Goal: Task Accomplishment & Management: Use online tool/utility

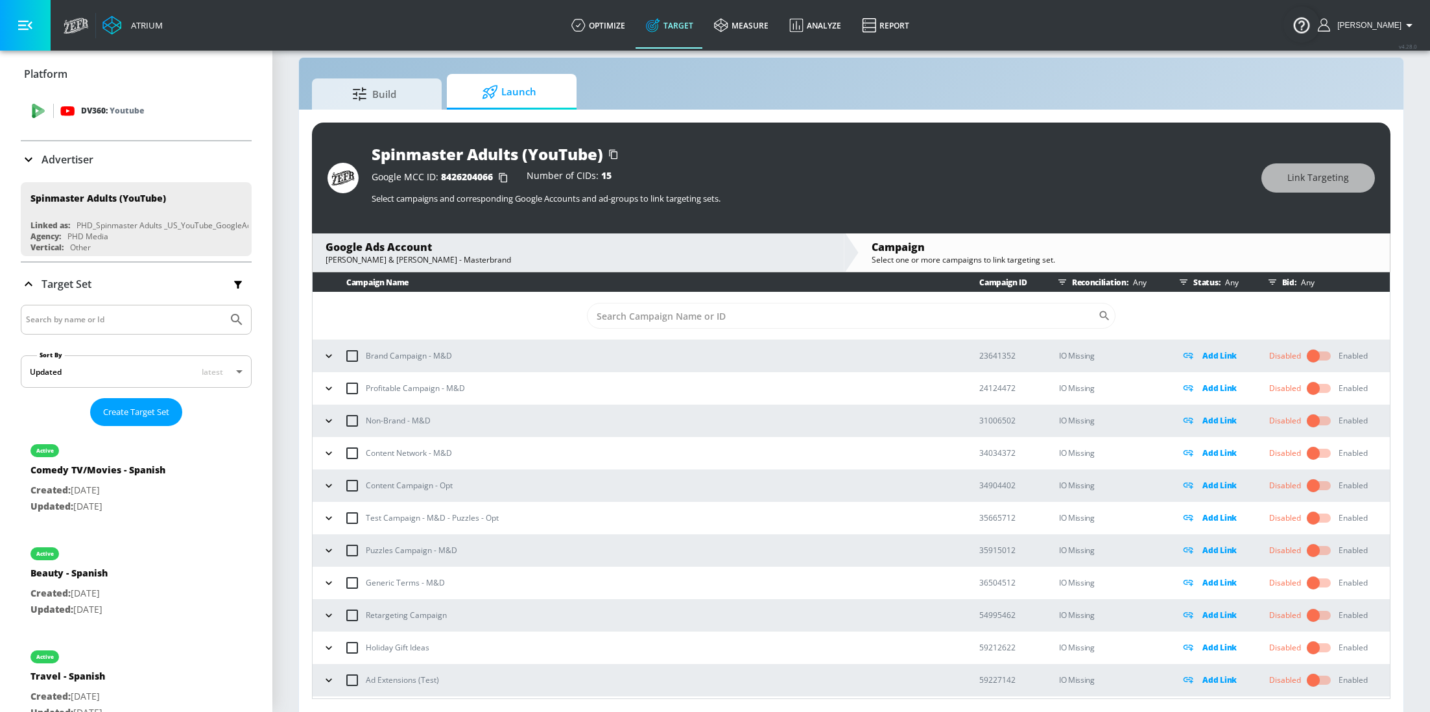
scroll to position [20319, 0]
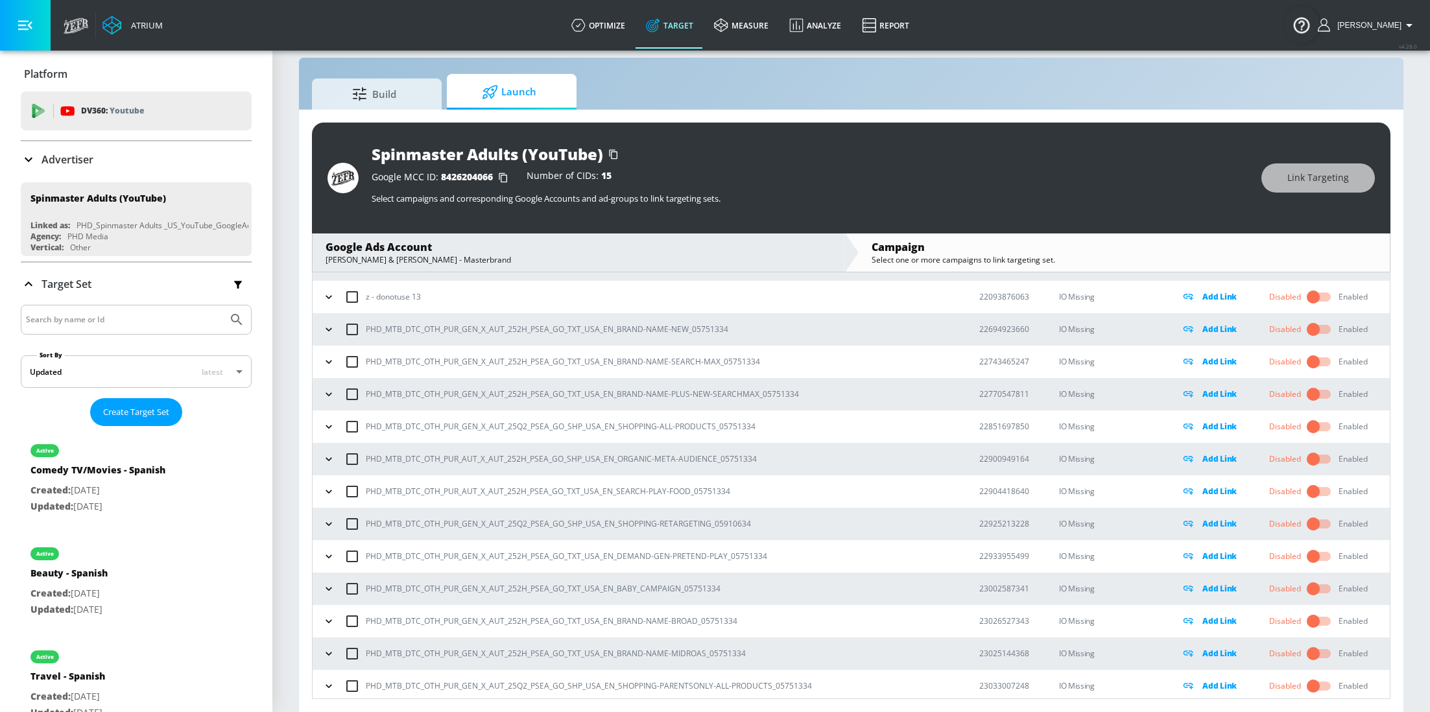
click at [82, 157] on p "Advertiser" at bounding box center [67, 159] width 52 height 14
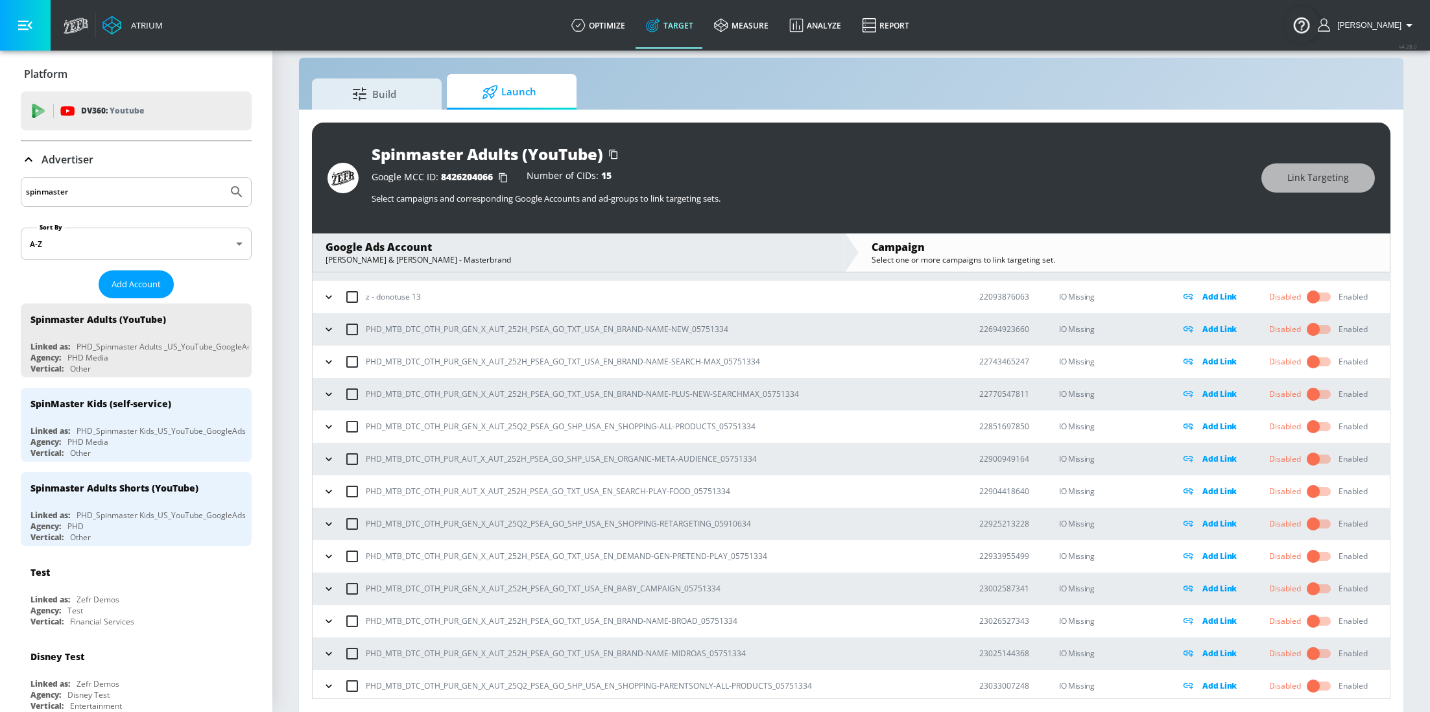
click at [95, 191] on input "spinmaster" at bounding box center [124, 191] width 196 height 17
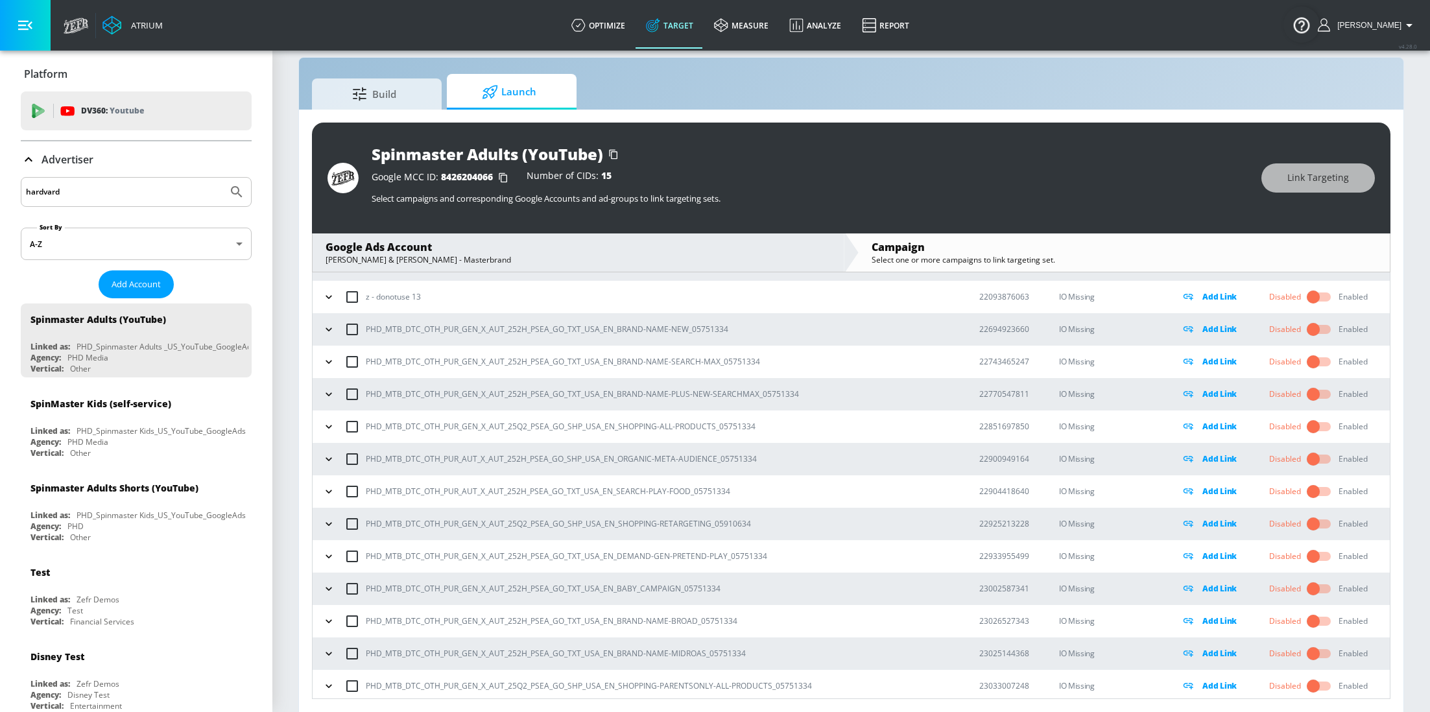
click at [222, 178] on button "Submit Search" at bounding box center [236, 192] width 29 height 29
click at [73, 187] on input "hardvard" at bounding box center [124, 191] width 196 height 17
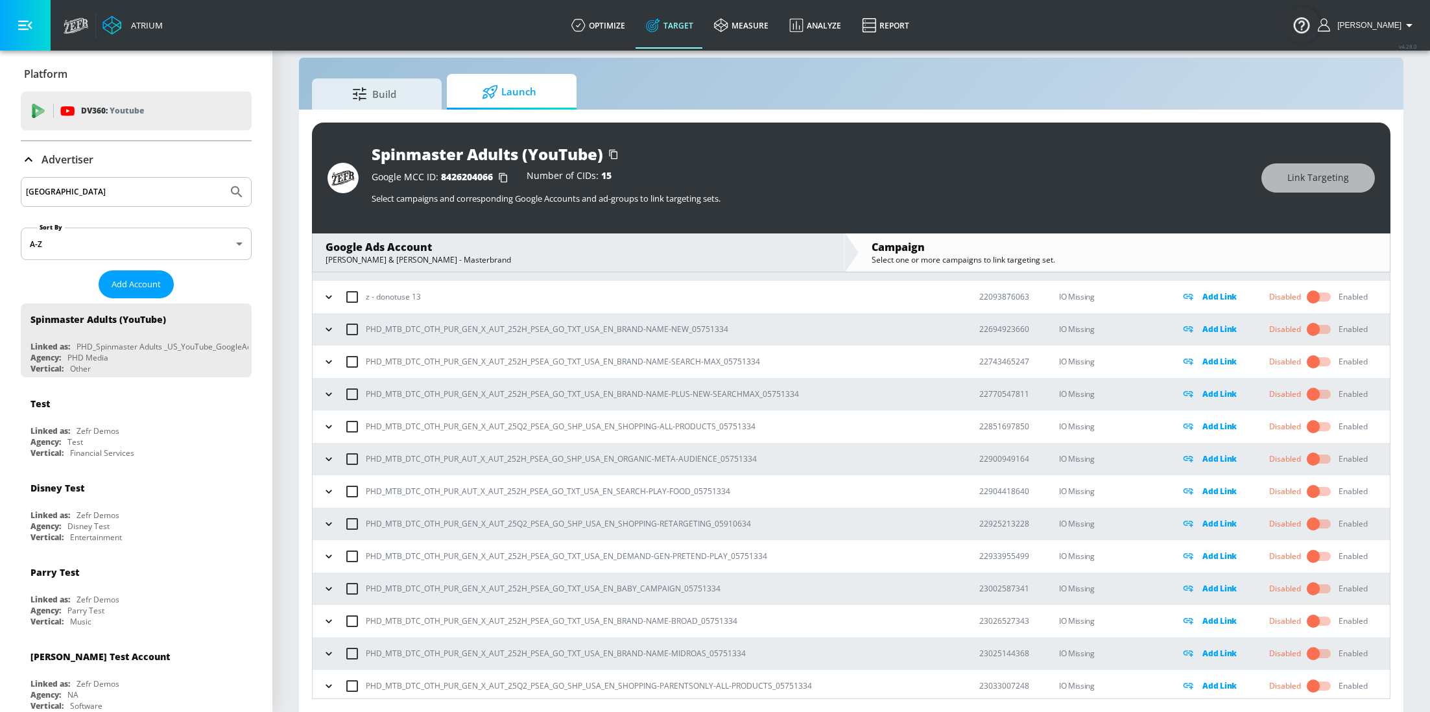
type input "[GEOGRAPHIC_DATA]"
click at [222, 178] on button "Submit Search" at bounding box center [236, 192] width 29 height 29
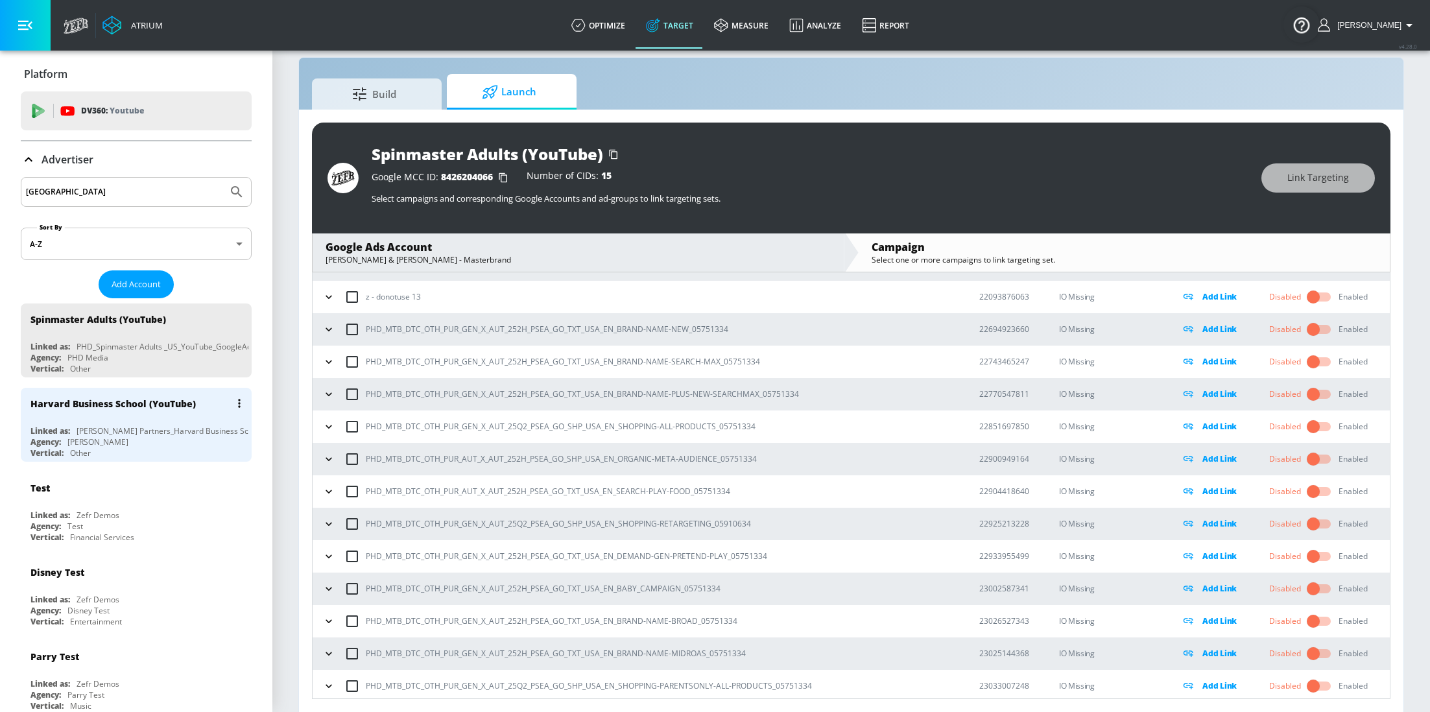
click at [97, 429] on div "[PERSON_NAME] Partners_Harvard Business School _Canada_YouTube_DV360" at bounding box center [218, 430] width 283 height 11
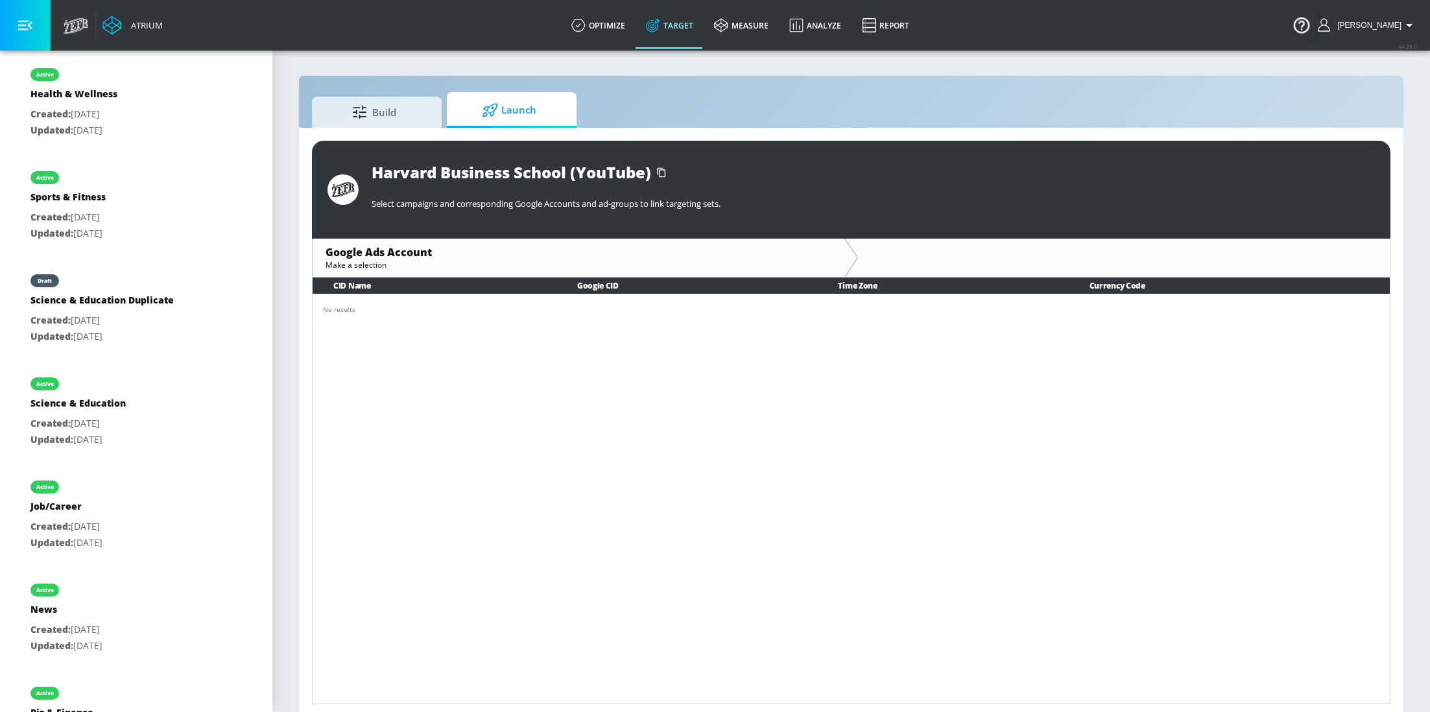
scroll to position [953, 0]
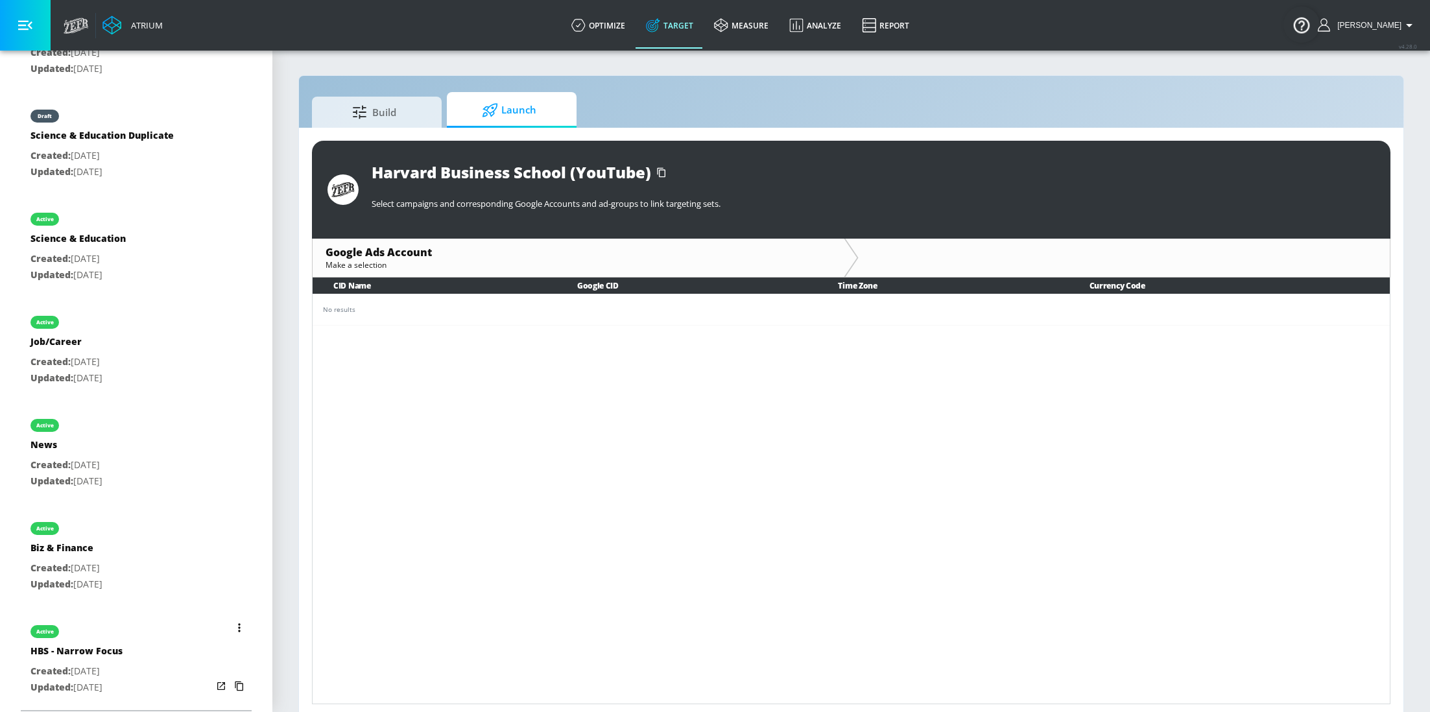
click at [110, 646] on div "HBS - Narrow Focus" at bounding box center [76, 653] width 92 height 19
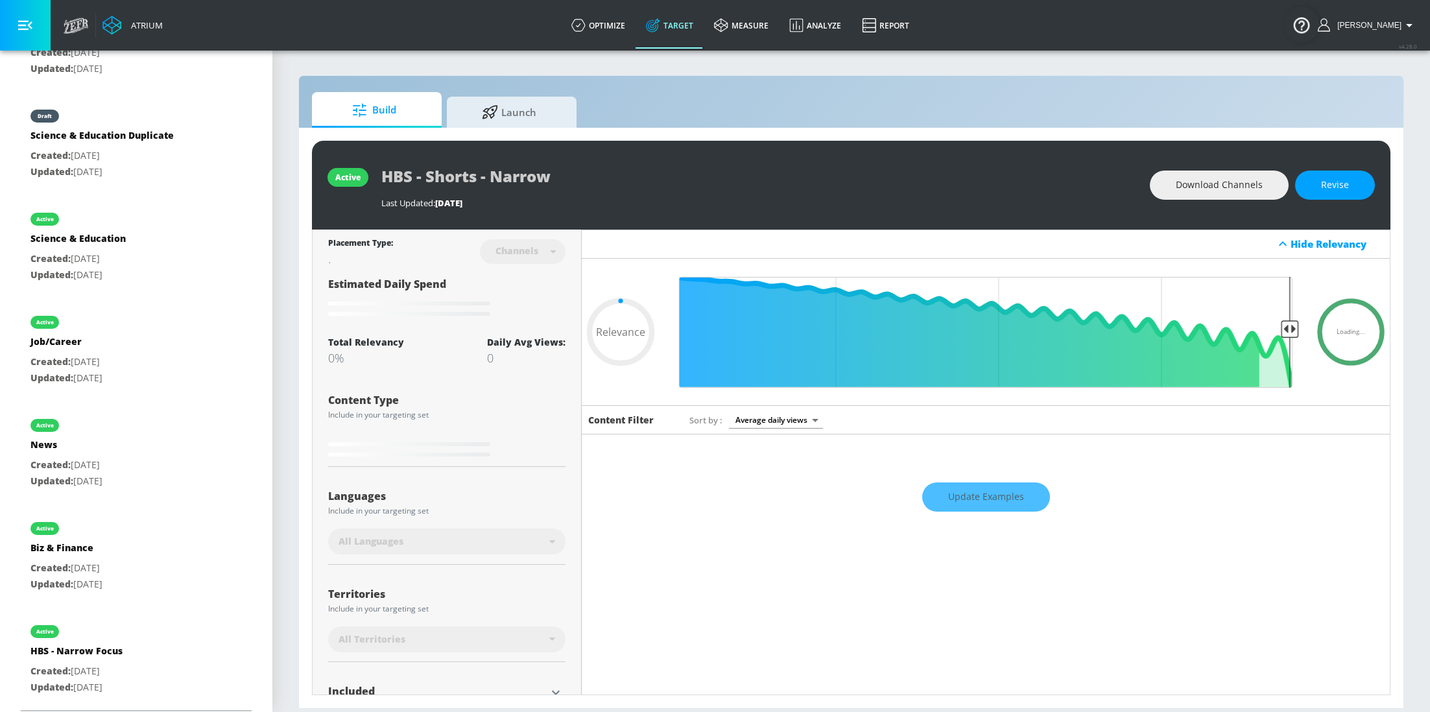
type input "0.05"
click at [100, 663] on p "Created: [DATE]" at bounding box center [76, 671] width 92 height 16
type input "HBS - Narrow Focus"
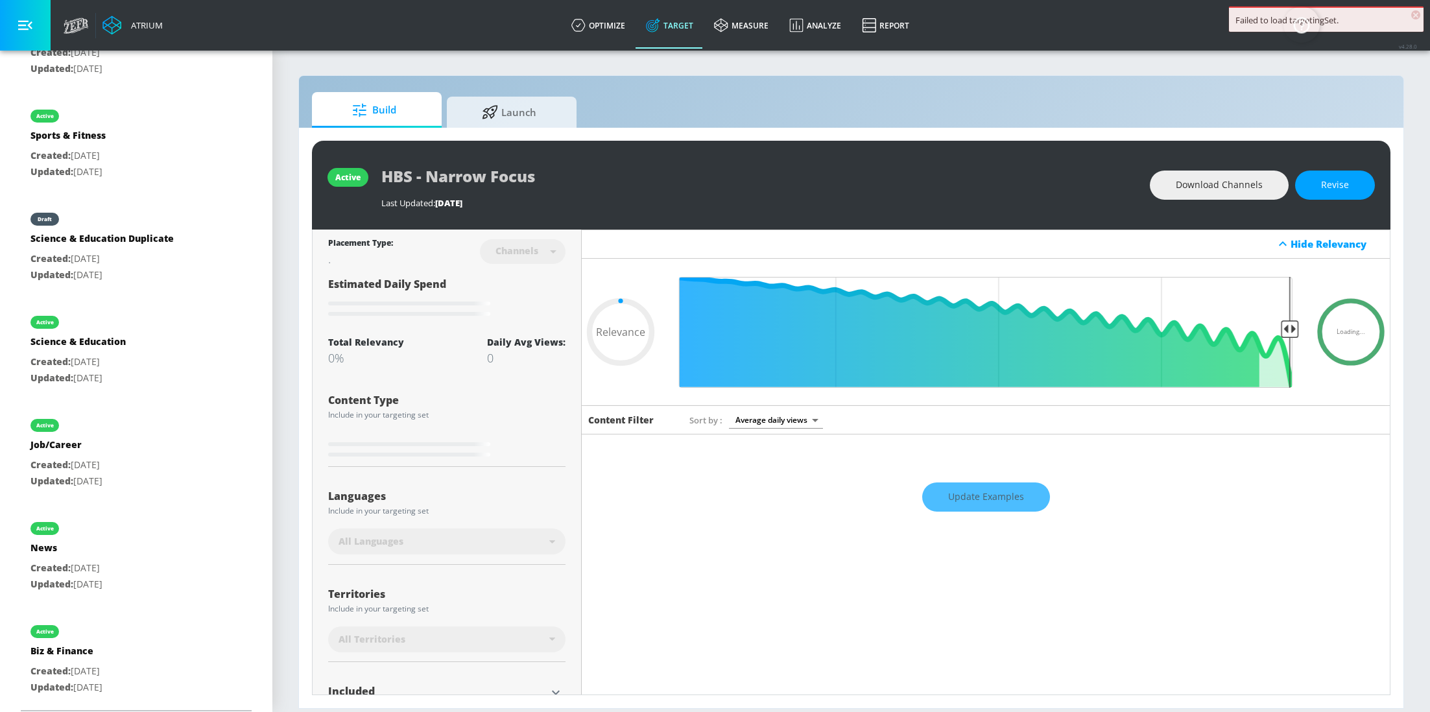
click at [993, 504] on div "Update Examples" at bounding box center [986, 496] width 808 height 45
type input "0.76"
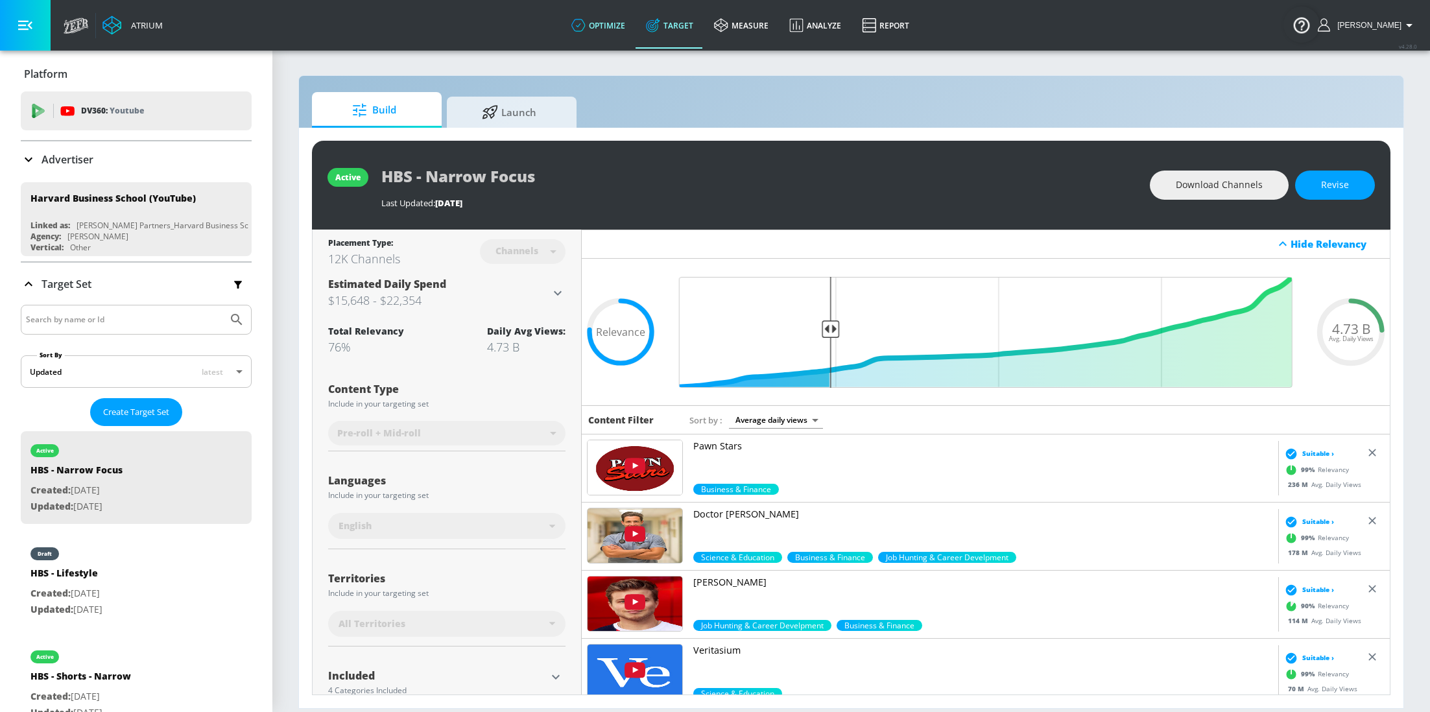
click at [602, 33] on link "optimize" at bounding box center [598, 25] width 75 height 47
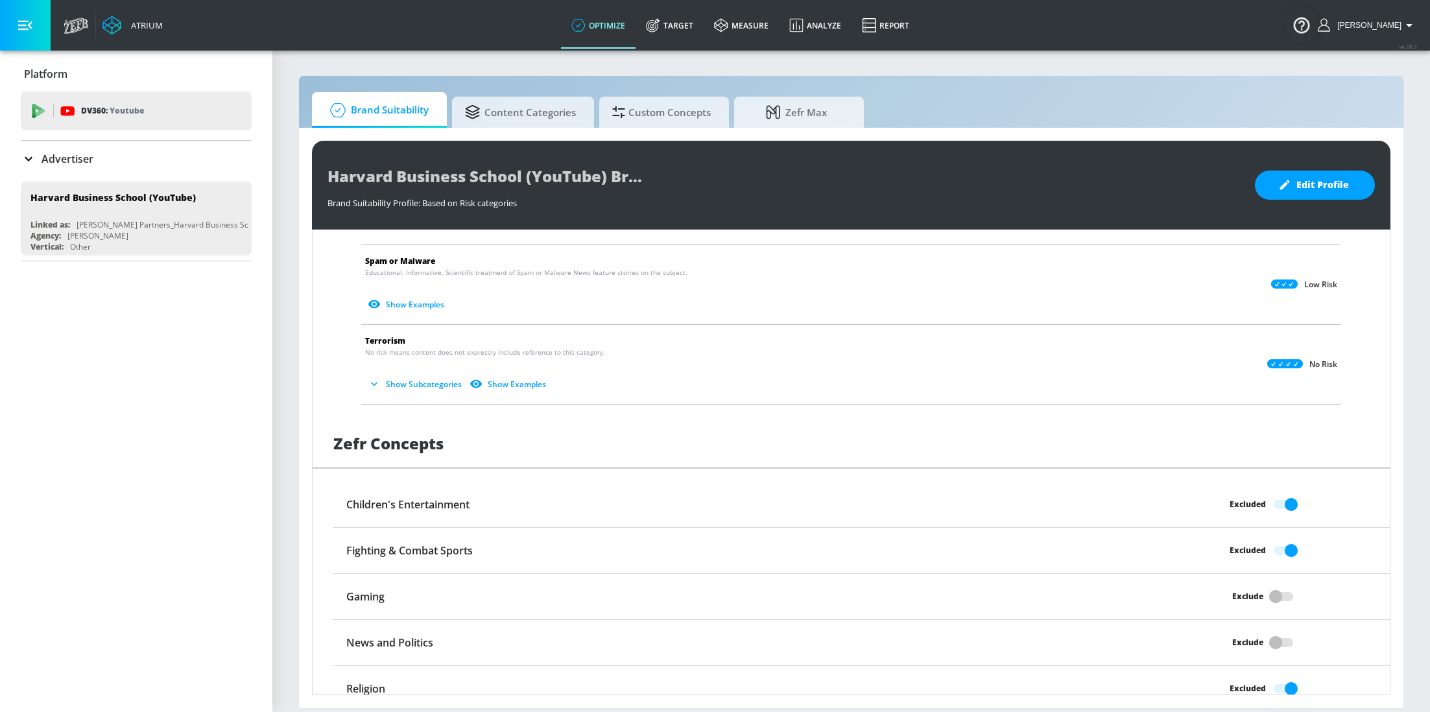
scroll to position [886, 0]
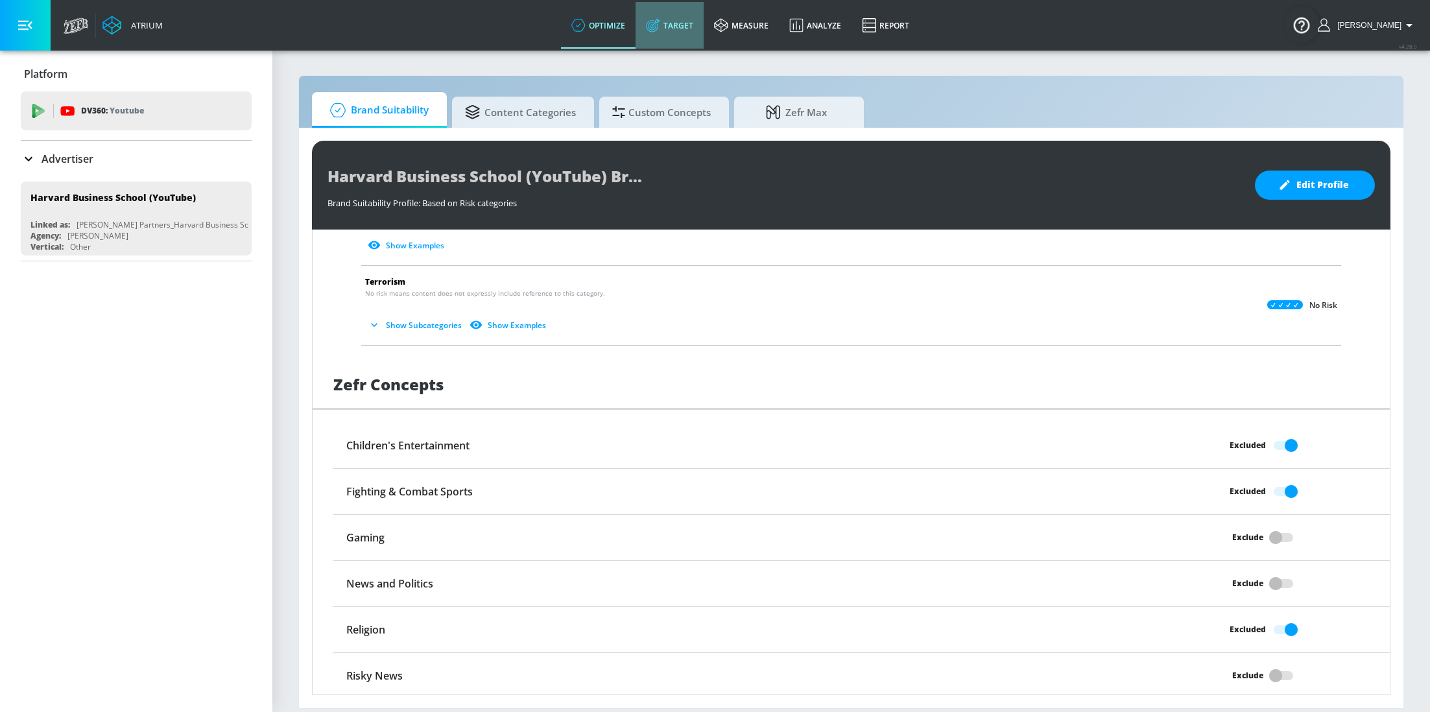
click at [683, 42] on link "Target" at bounding box center [669, 25] width 68 height 47
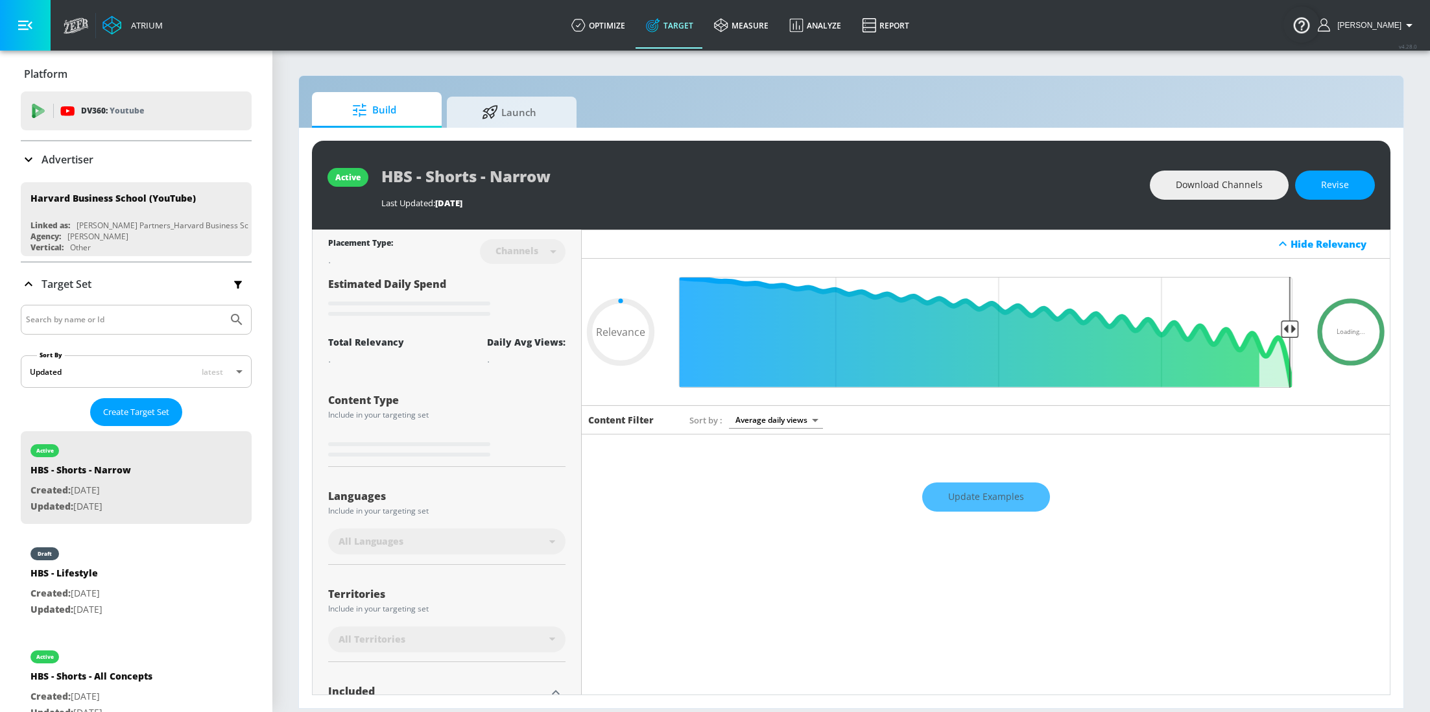
type input "0.05"
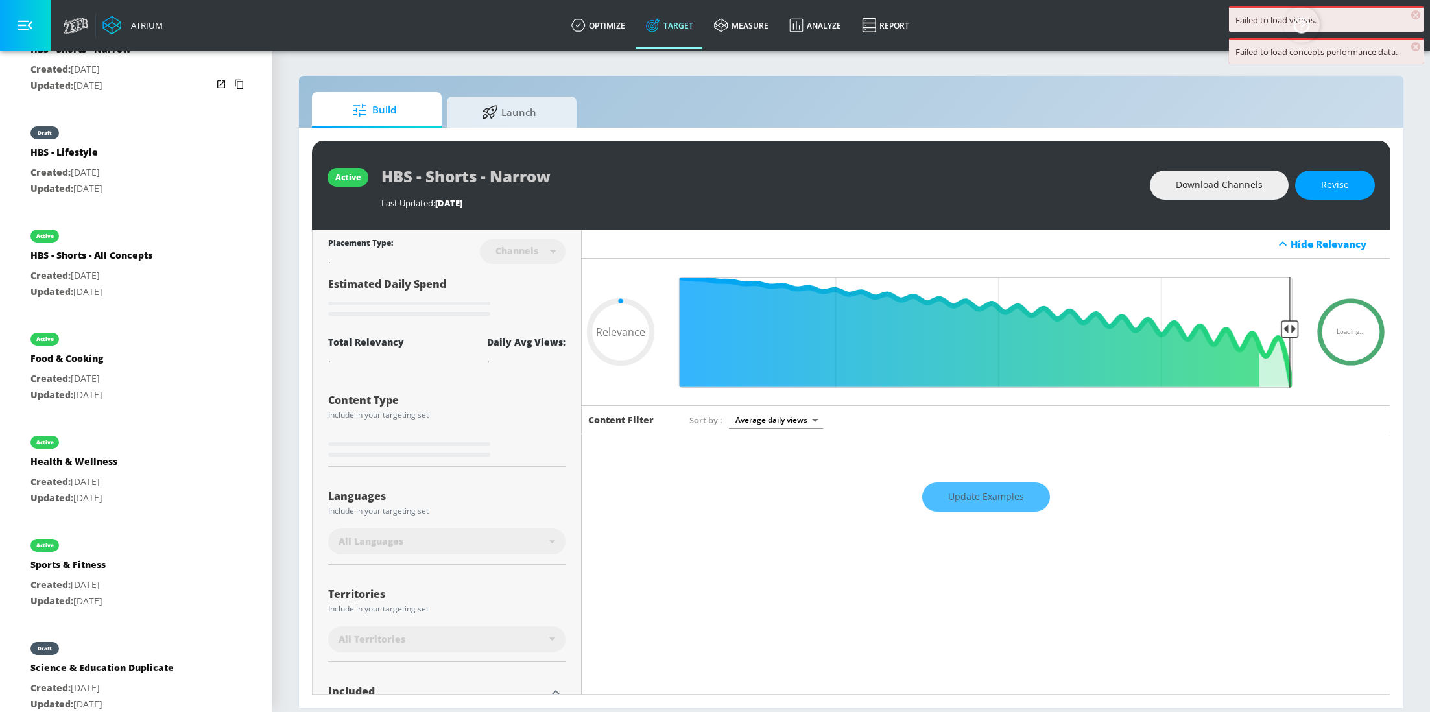
scroll to position [953, 0]
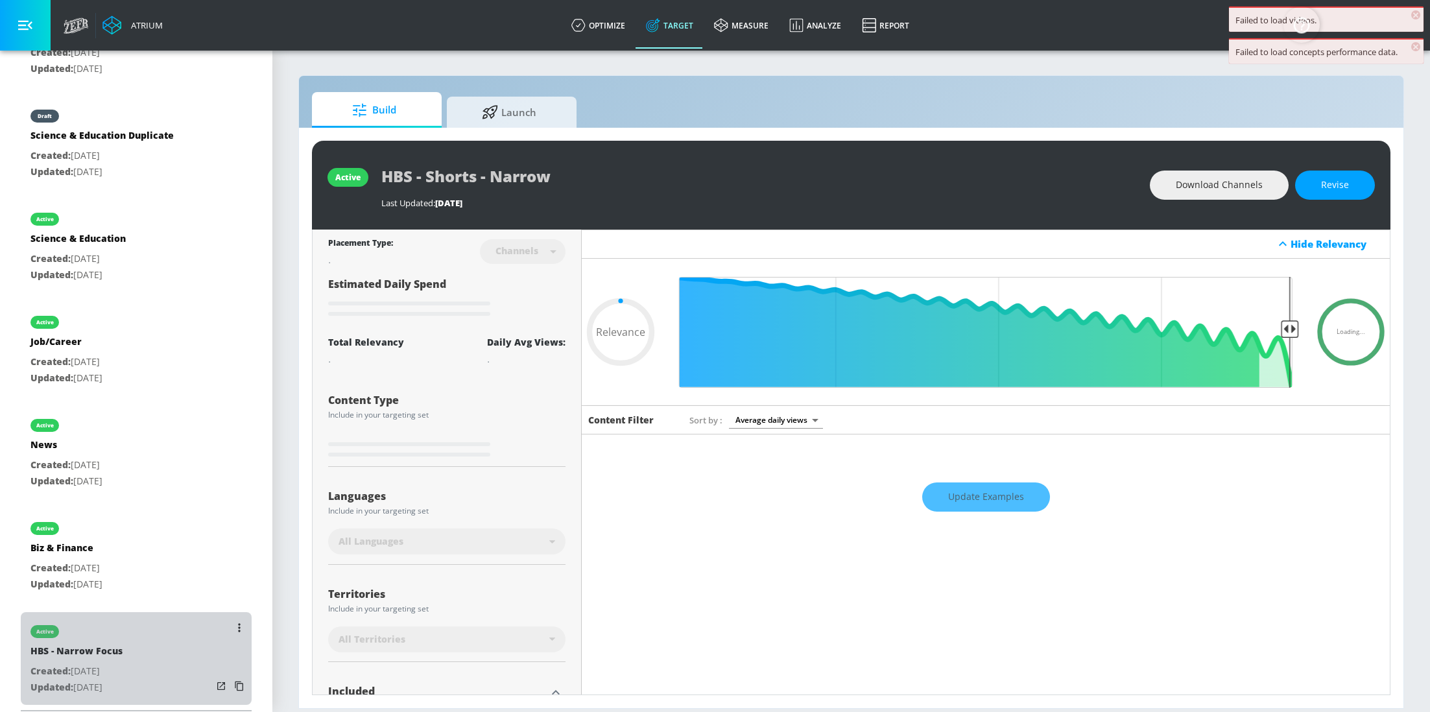
click at [119, 644] on div "HBS - Narrow Focus" at bounding box center [76, 653] width 92 height 19
type input "HBS - Narrow Focus"
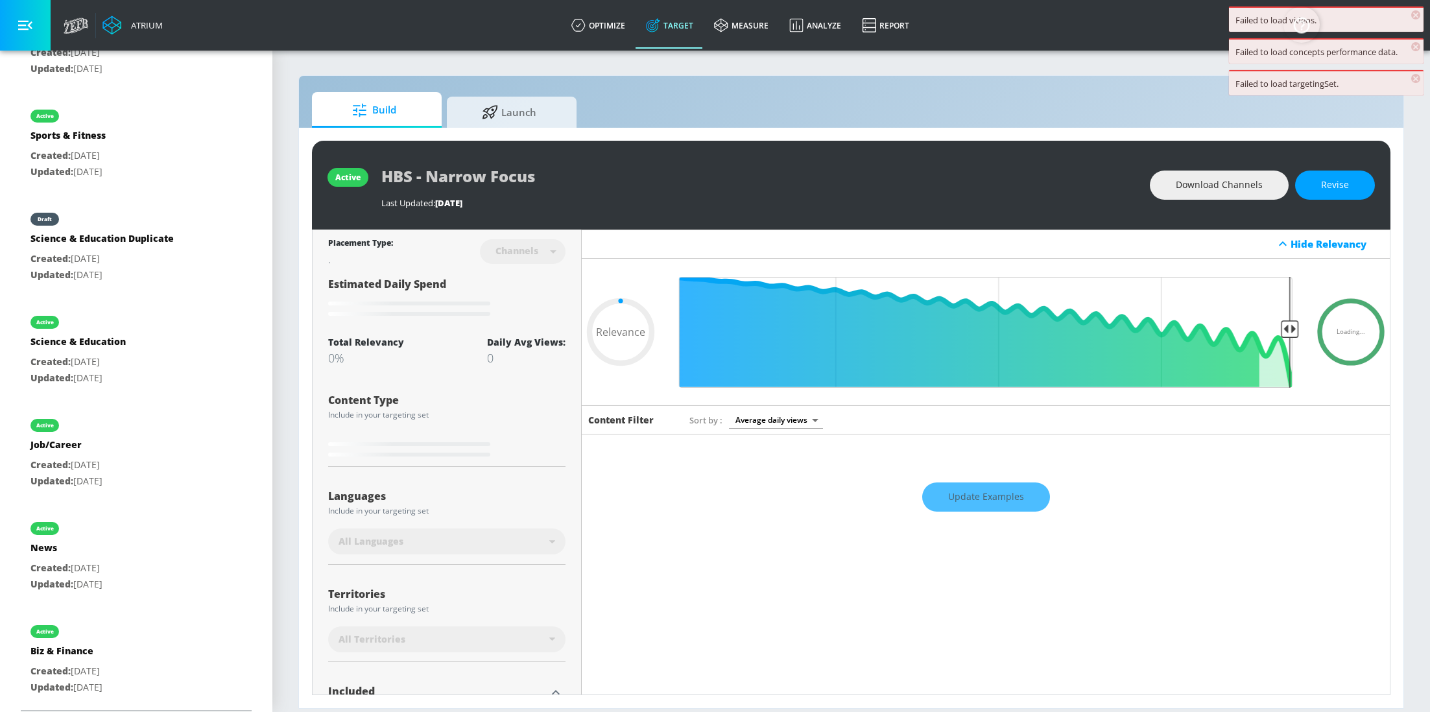
scroll to position [177, 0]
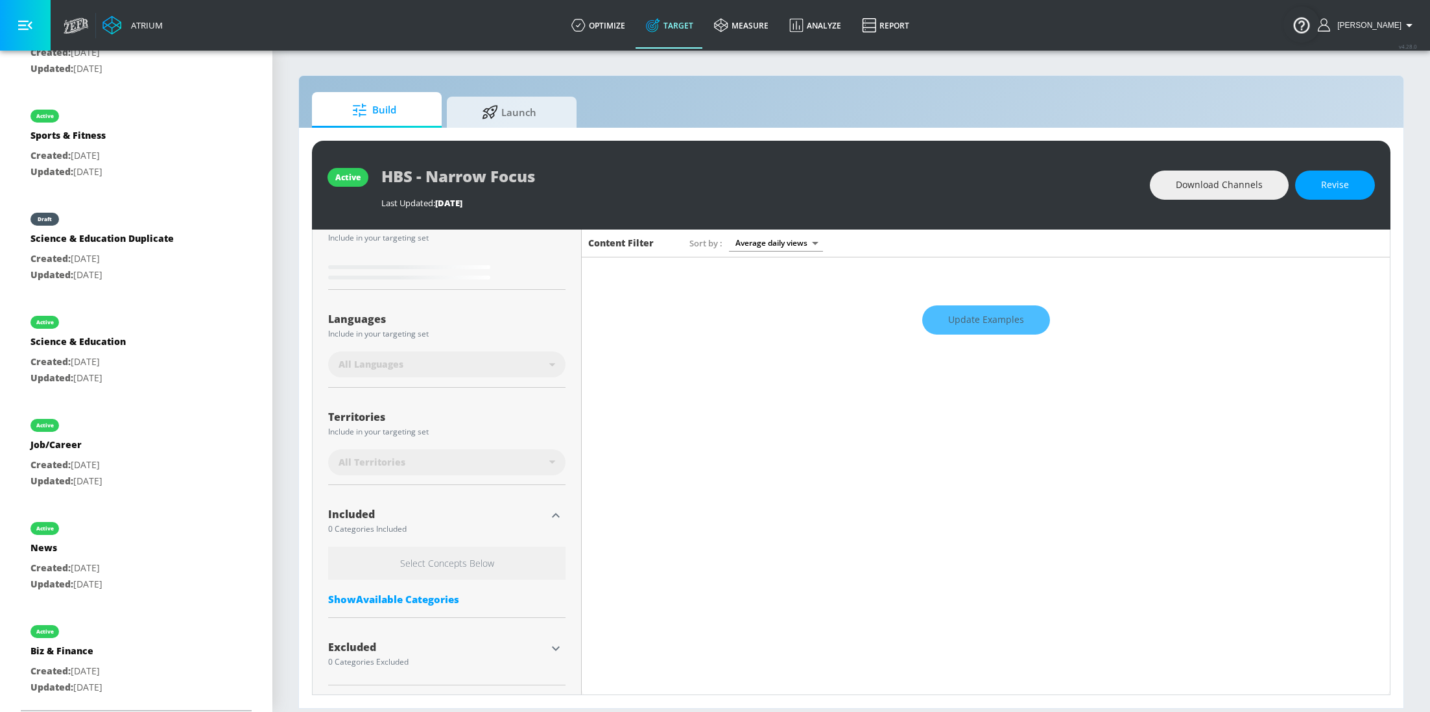
type input "0.76"
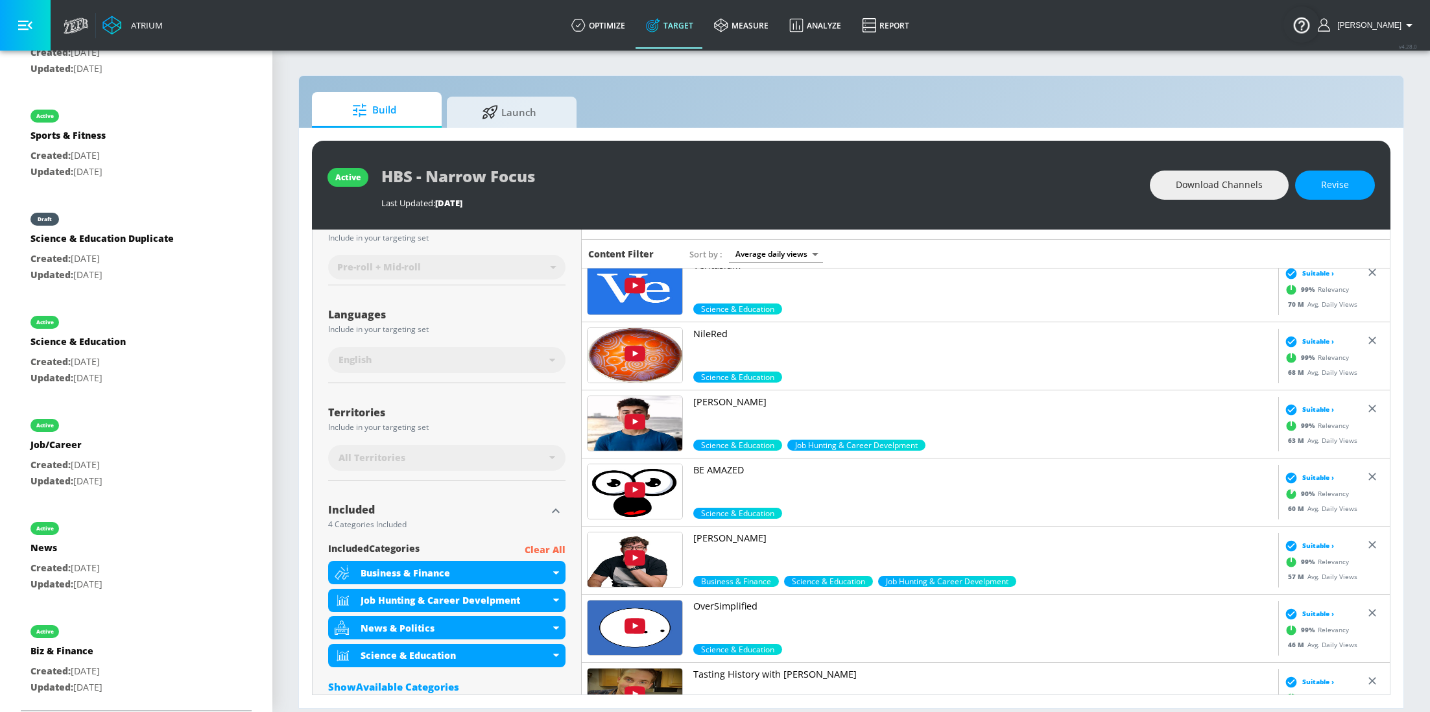
scroll to position [254, 0]
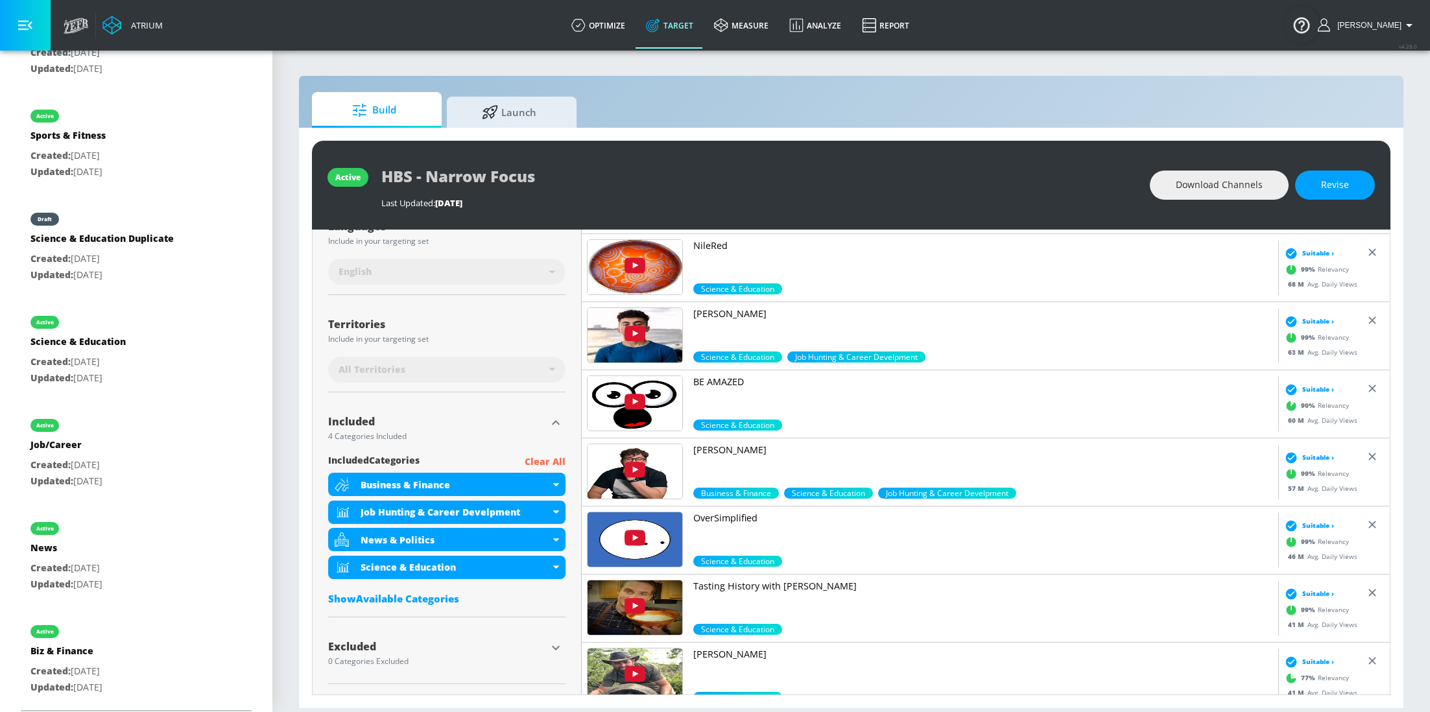
click at [557, 642] on icon "button" at bounding box center [556, 648] width 16 height 16
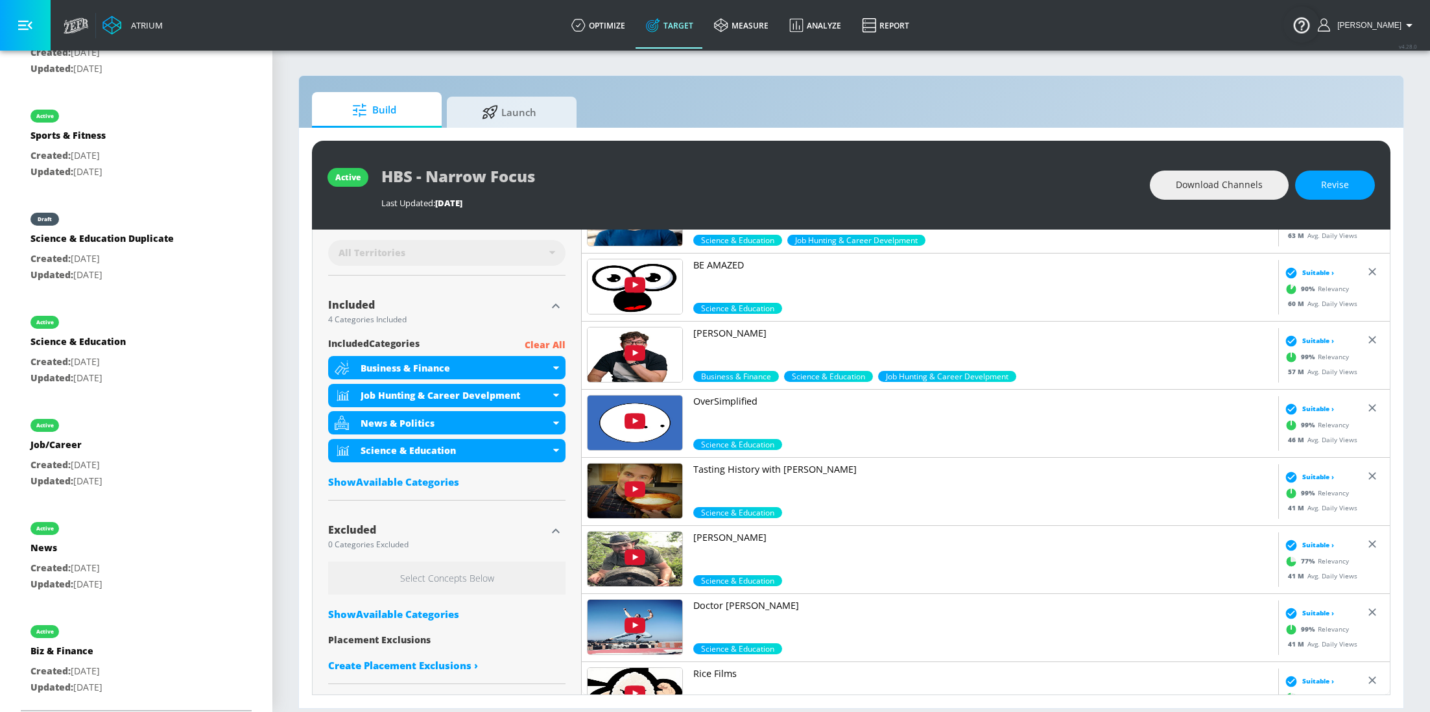
click at [551, 531] on icon "button" at bounding box center [556, 531] width 16 height 16
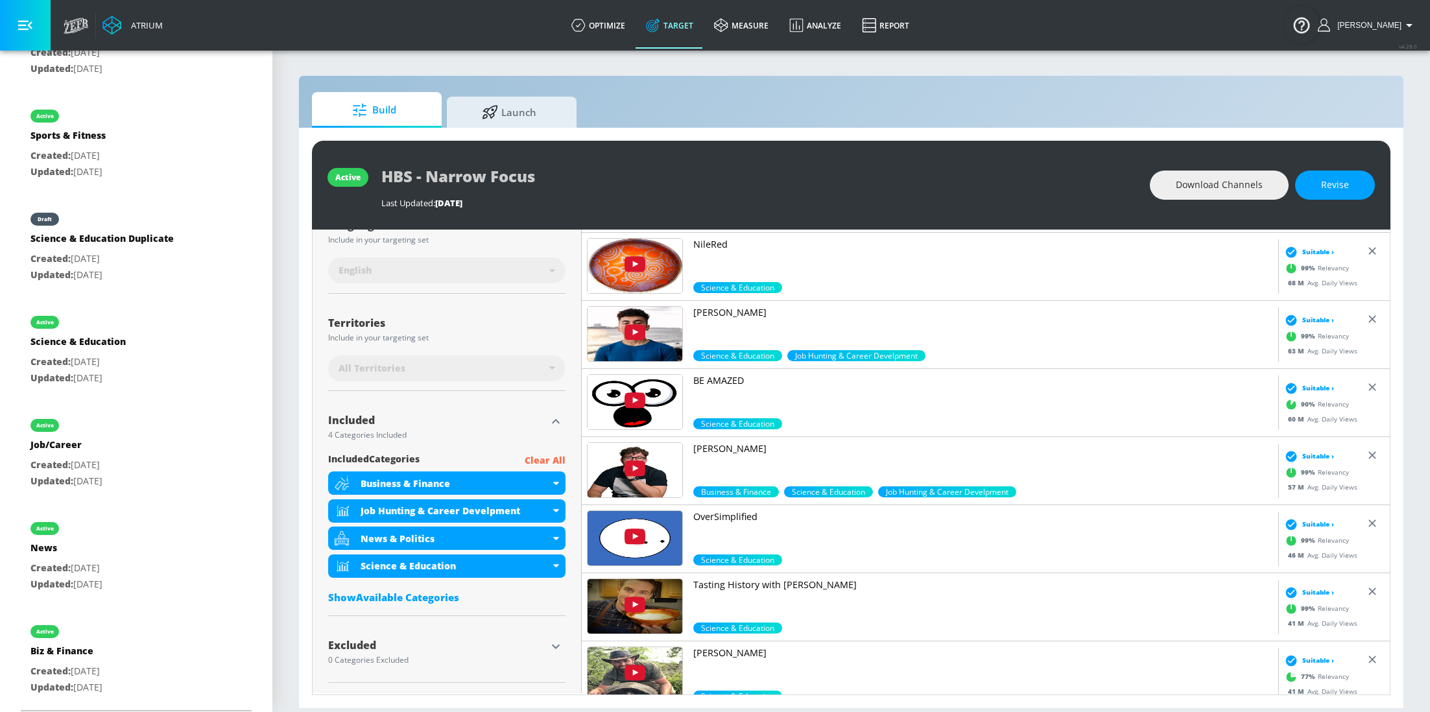
scroll to position [254, 0]
